Goal: Communication & Community: Answer question/provide support

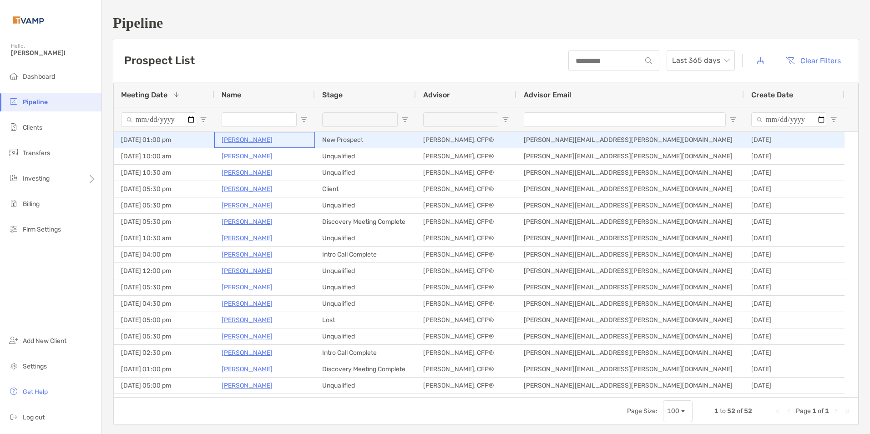
click at [256, 137] on p "[PERSON_NAME]" at bounding box center [246, 139] width 51 height 11
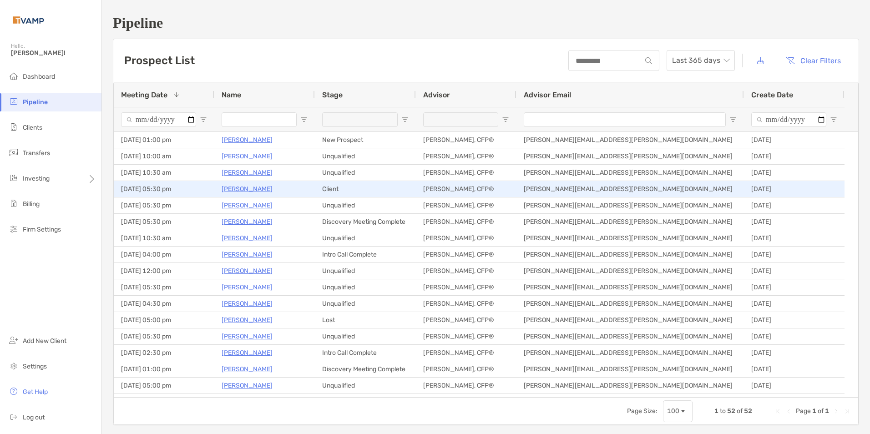
click at [248, 190] on p "Maria Jankovics" at bounding box center [246, 188] width 51 height 11
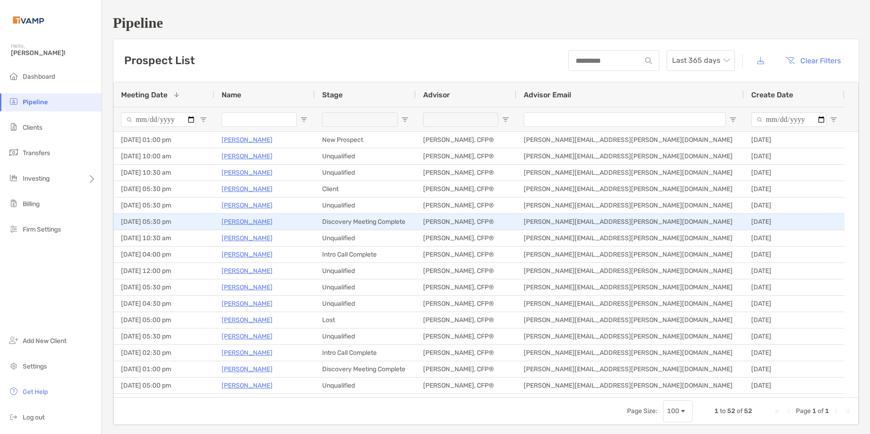
click at [249, 222] on p "Kathy Myers" at bounding box center [246, 221] width 51 height 11
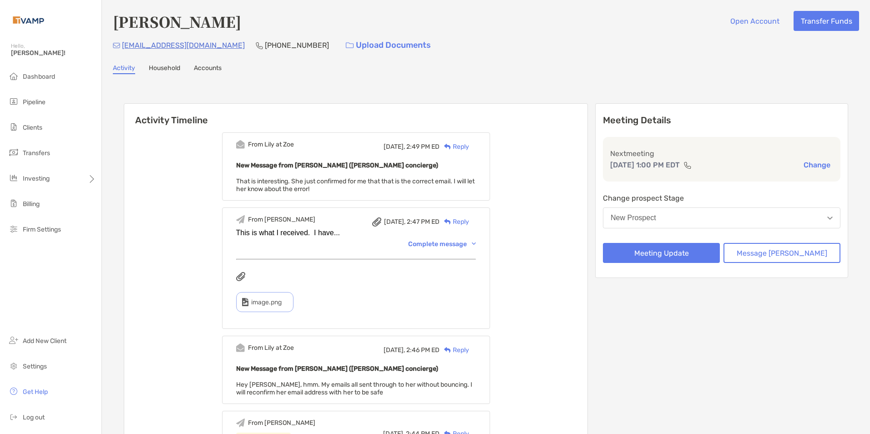
click at [116, 45] on div "[EMAIL_ADDRESS][DOMAIN_NAME] [PHONE_NUMBER] Upload Documents" at bounding box center [486, 45] width 746 height 20
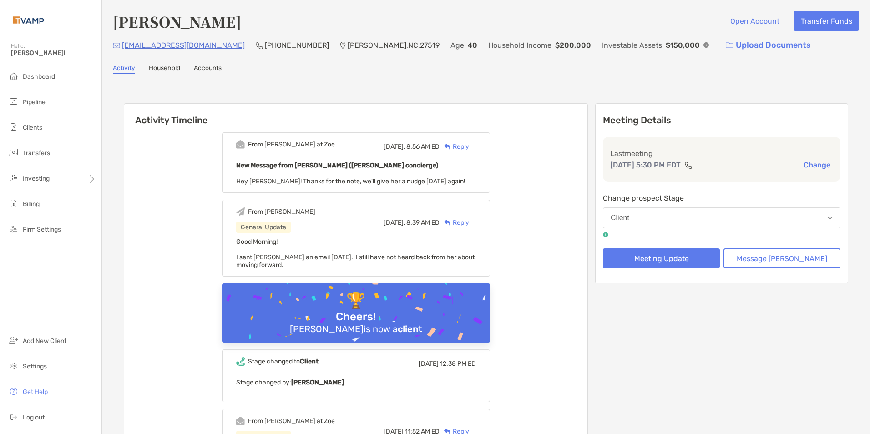
click at [469, 149] on div "Reply" at bounding box center [454, 147] width 30 height 10
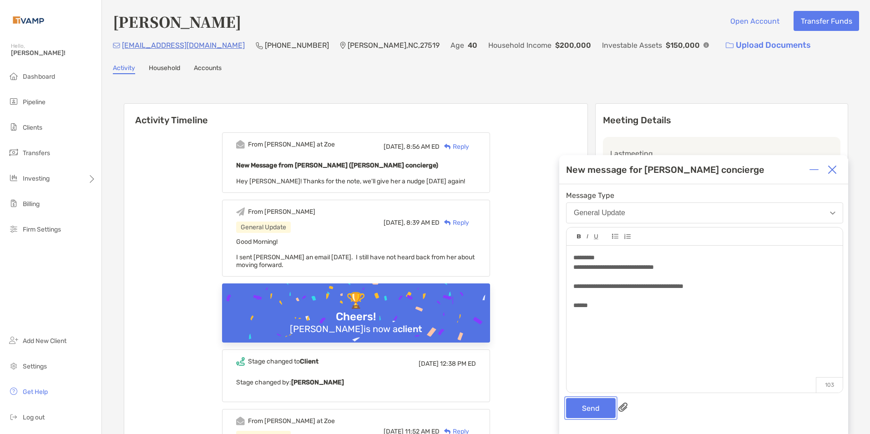
click at [586, 404] on button "Send" at bounding box center [591, 408] width 50 height 20
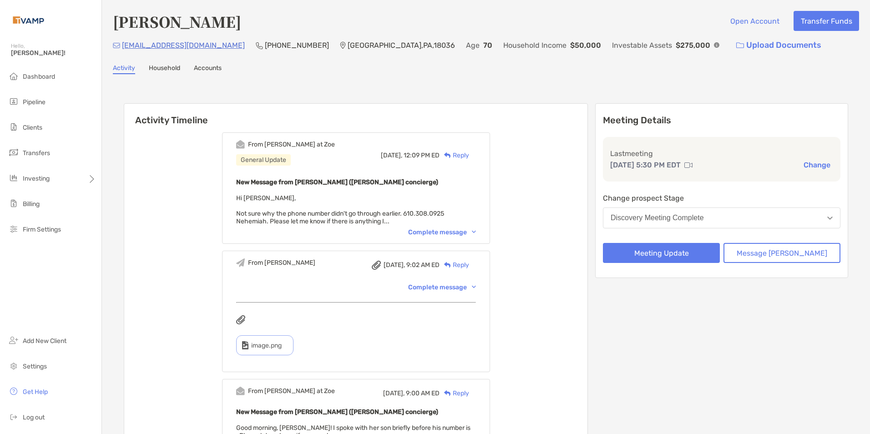
click at [476, 231] on img at bounding box center [474, 232] width 4 height 3
